Goal: Information Seeking & Learning: Learn about a topic

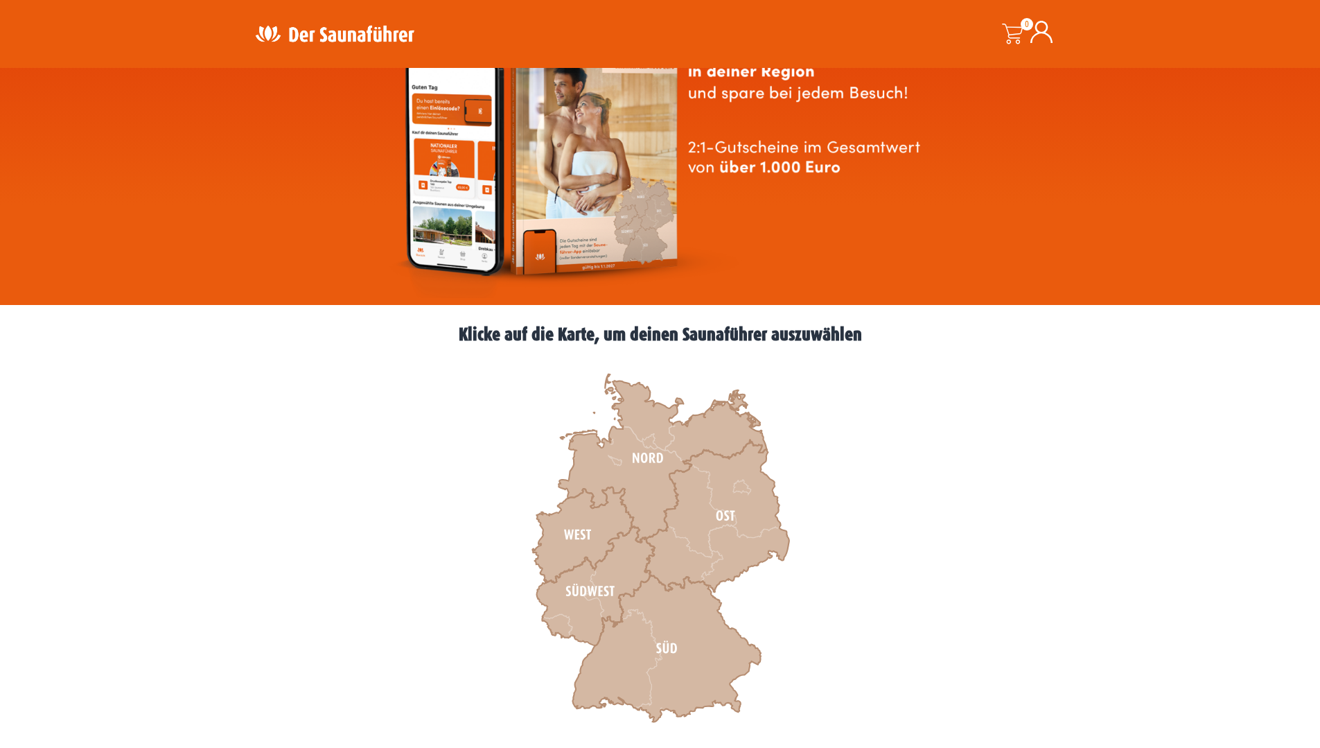
click at [608, 569] on icon at bounding box center [595, 586] width 118 height 119
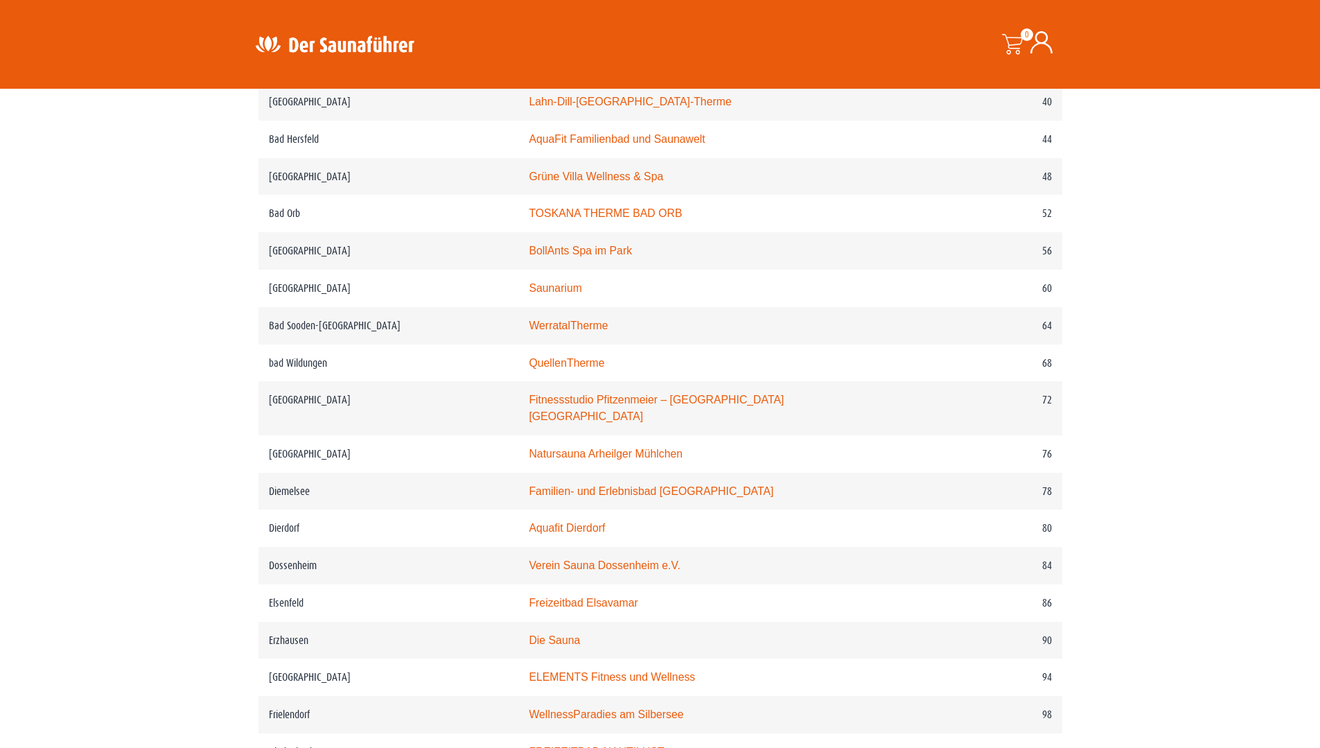
scroll to position [901, 0]
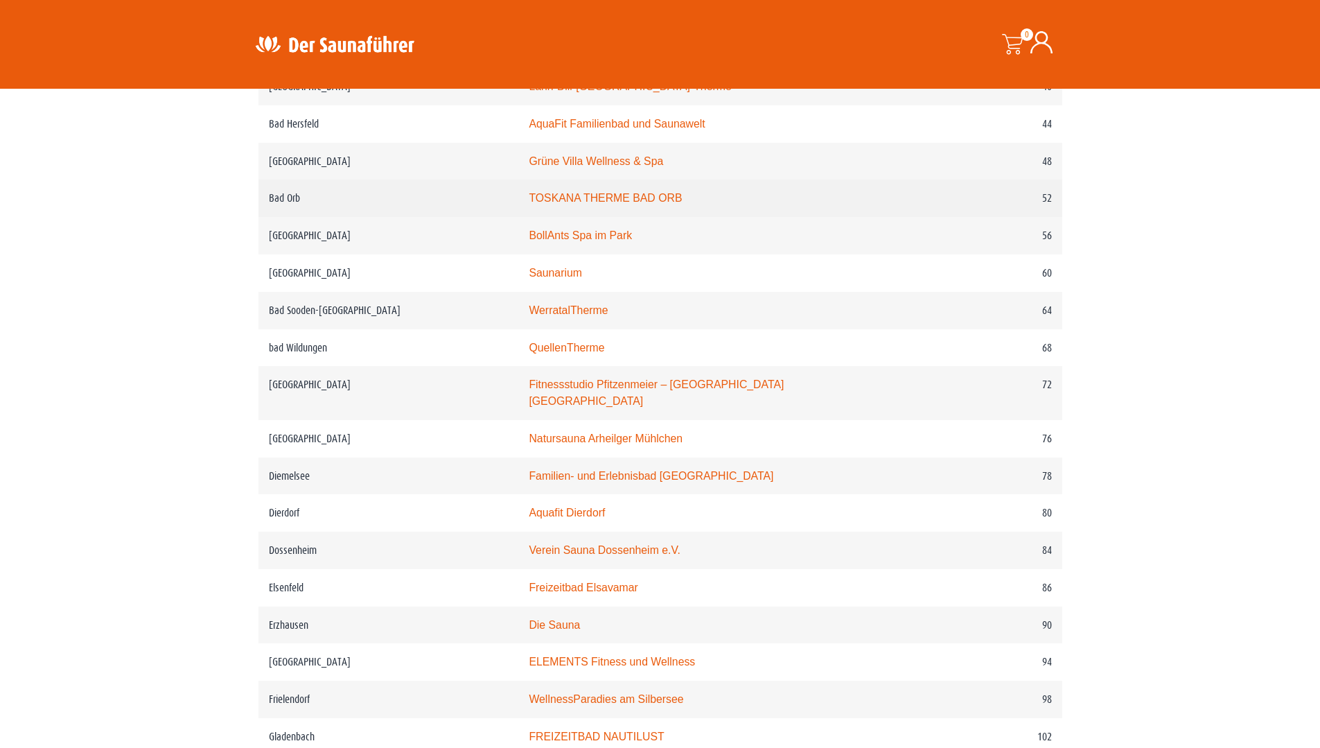
click at [701, 201] on td "TOSKANA THERME BAD ORB" at bounding box center [713, 197] width 390 height 37
click at [635, 200] on link "TOSKANA THERME BAD ORB" at bounding box center [605, 198] width 153 height 12
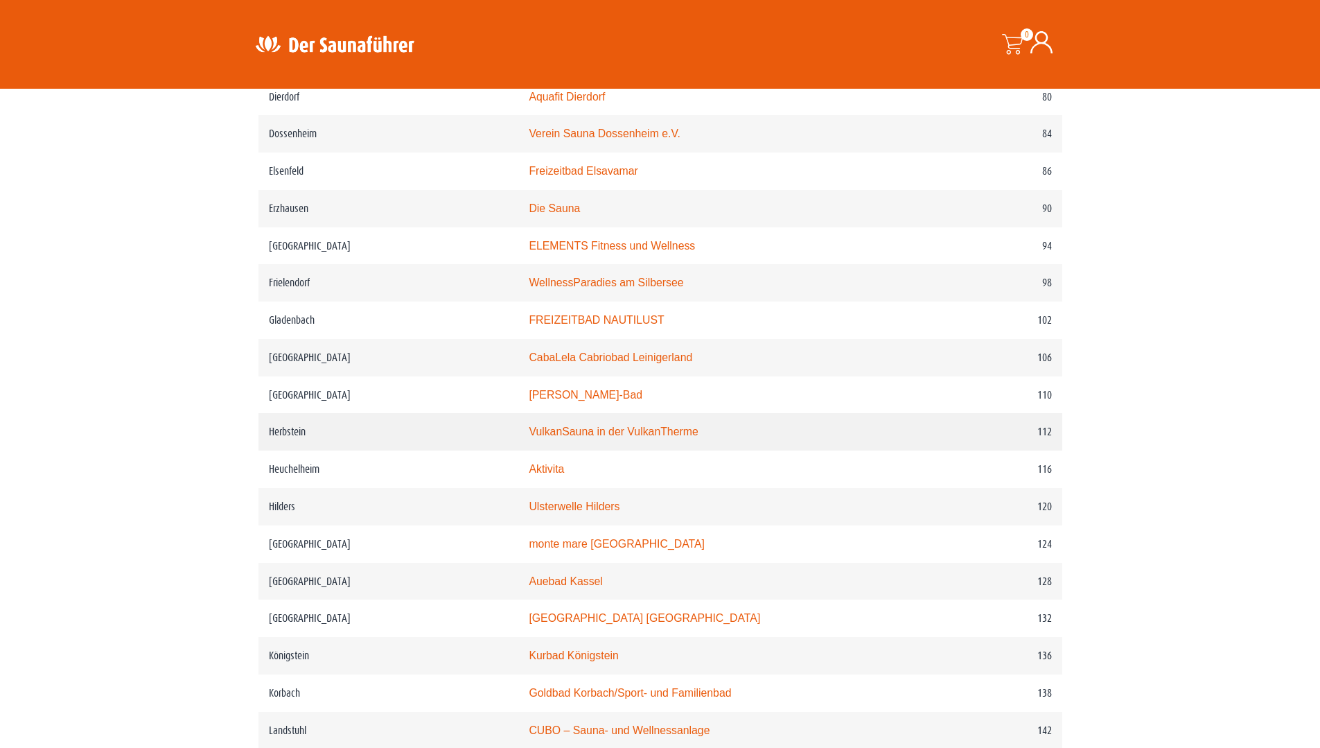
scroll to position [1273, 0]
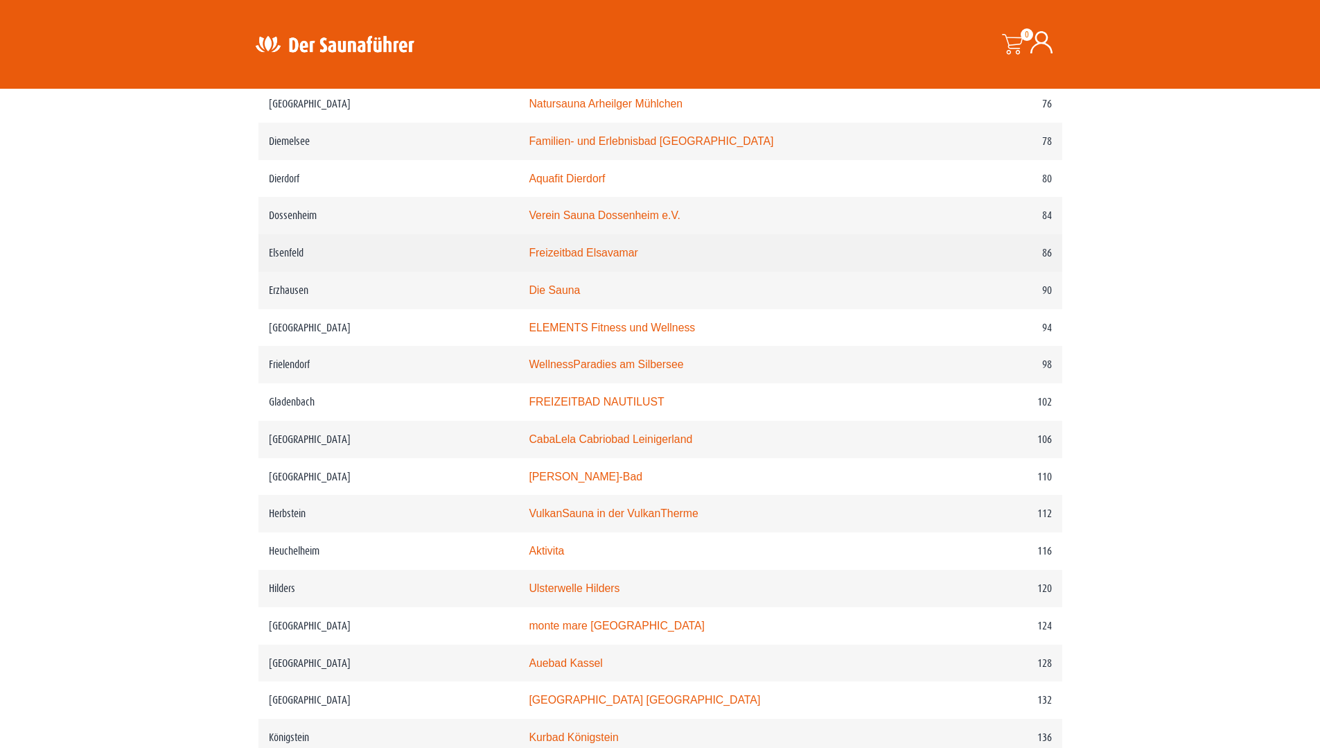
click at [576, 247] on link "Freizeitbad Elsavamar" at bounding box center [583, 253] width 109 height 12
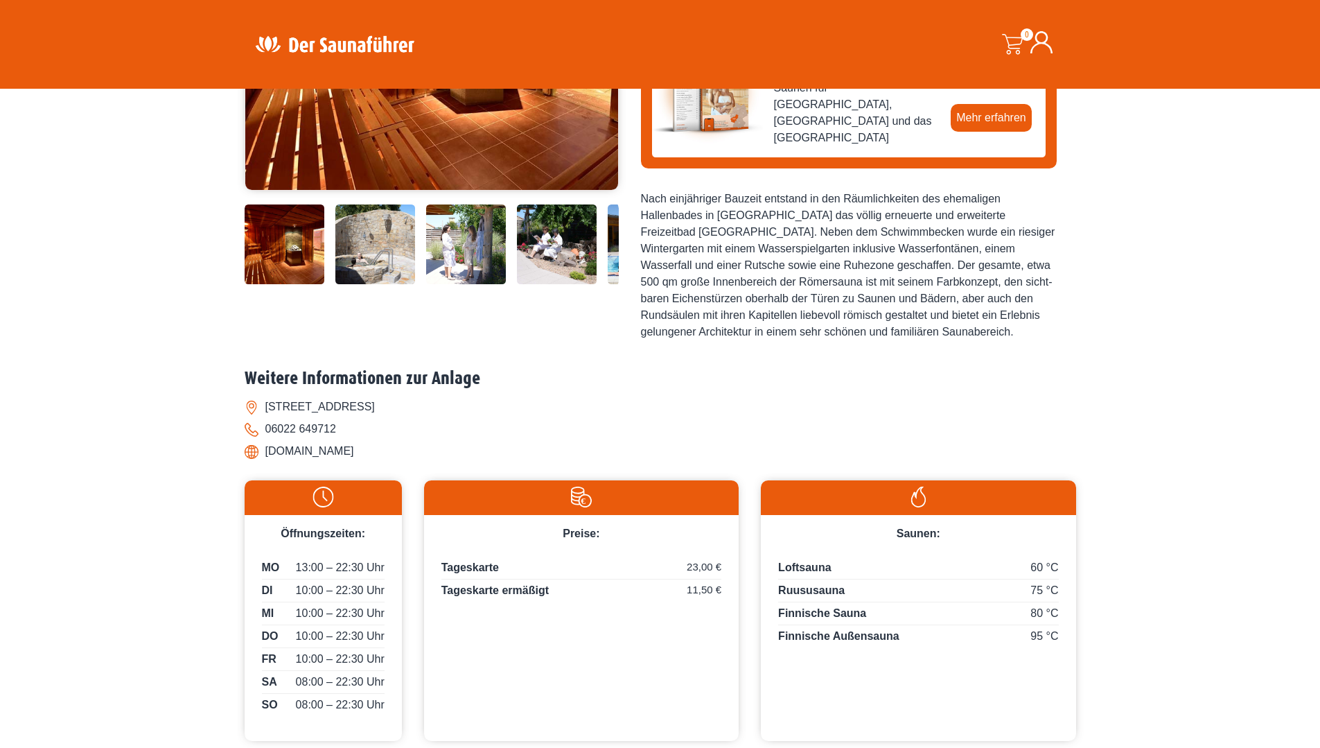
scroll to position [69, 0]
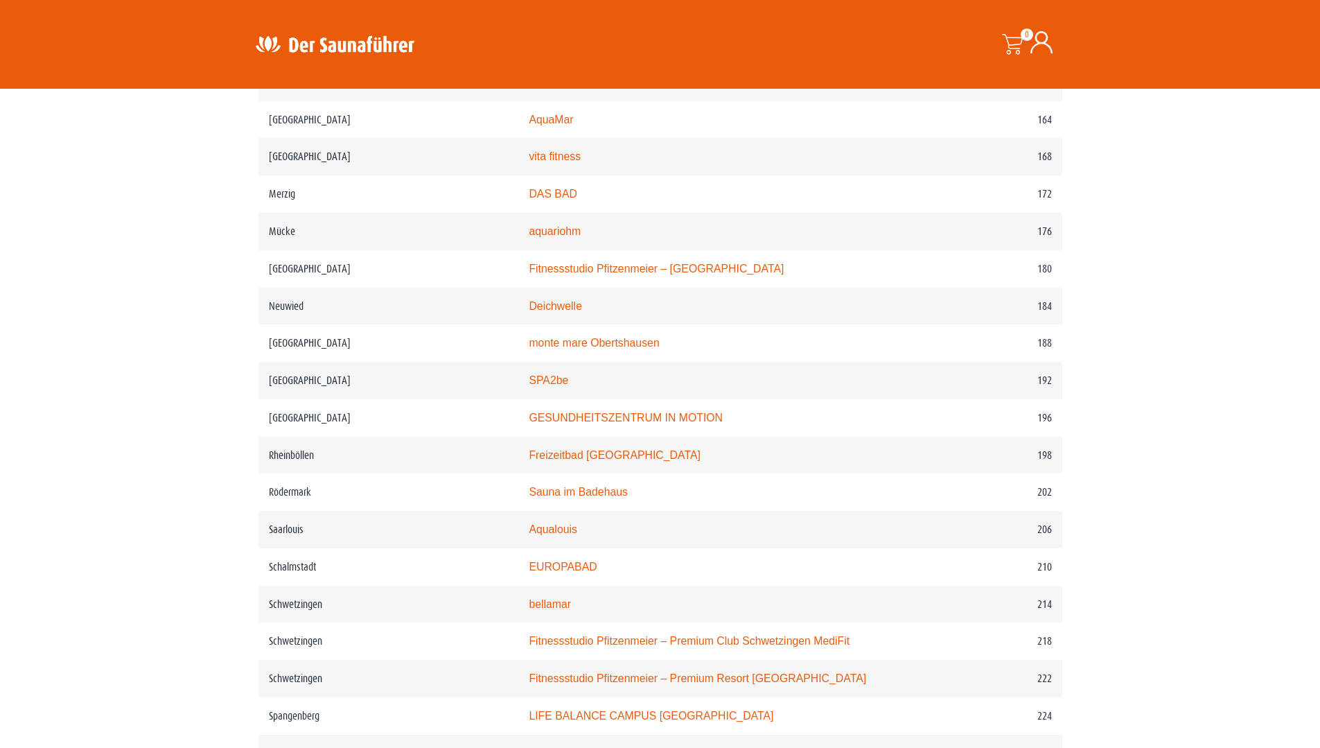
scroll to position [2243, 0]
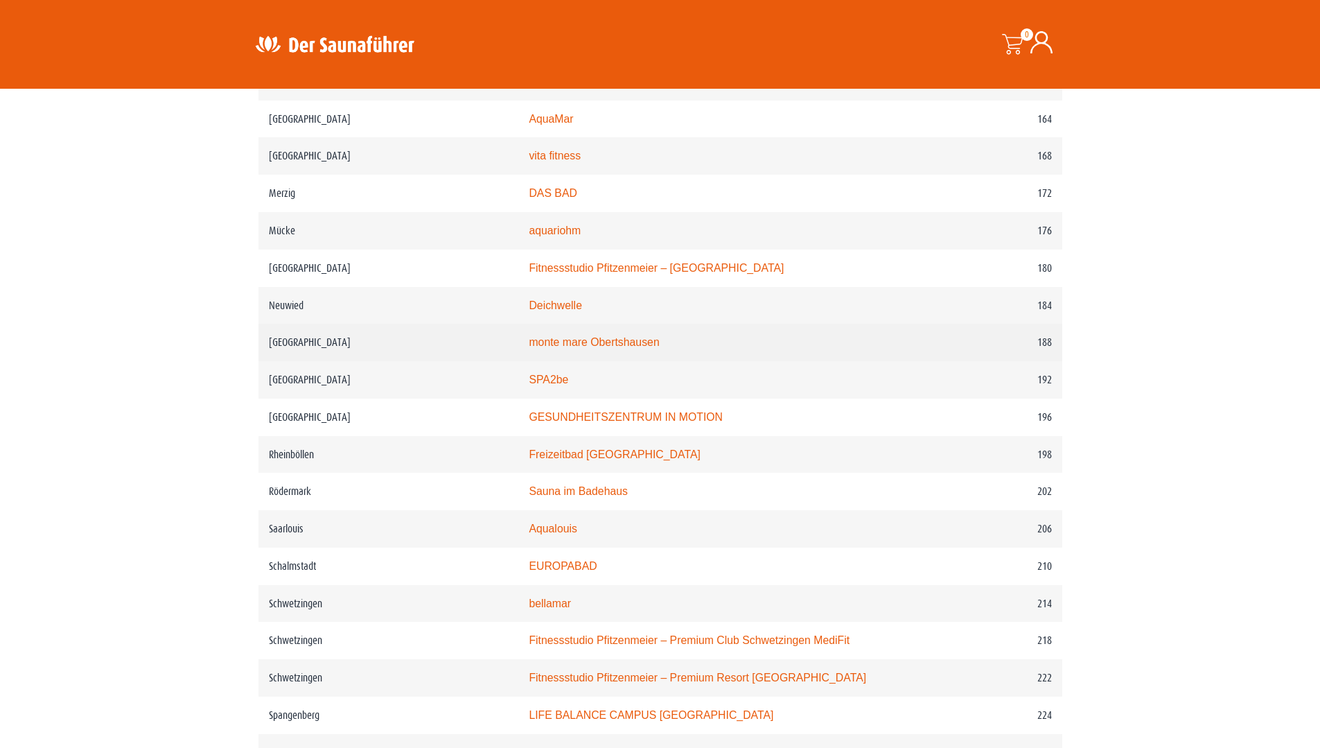
click at [647, 341] on link "monte mare Obertshausen" at bounding box center [594, 342] width 130 height 12
